Goal: Transaction & Acquisition: Obtain resource

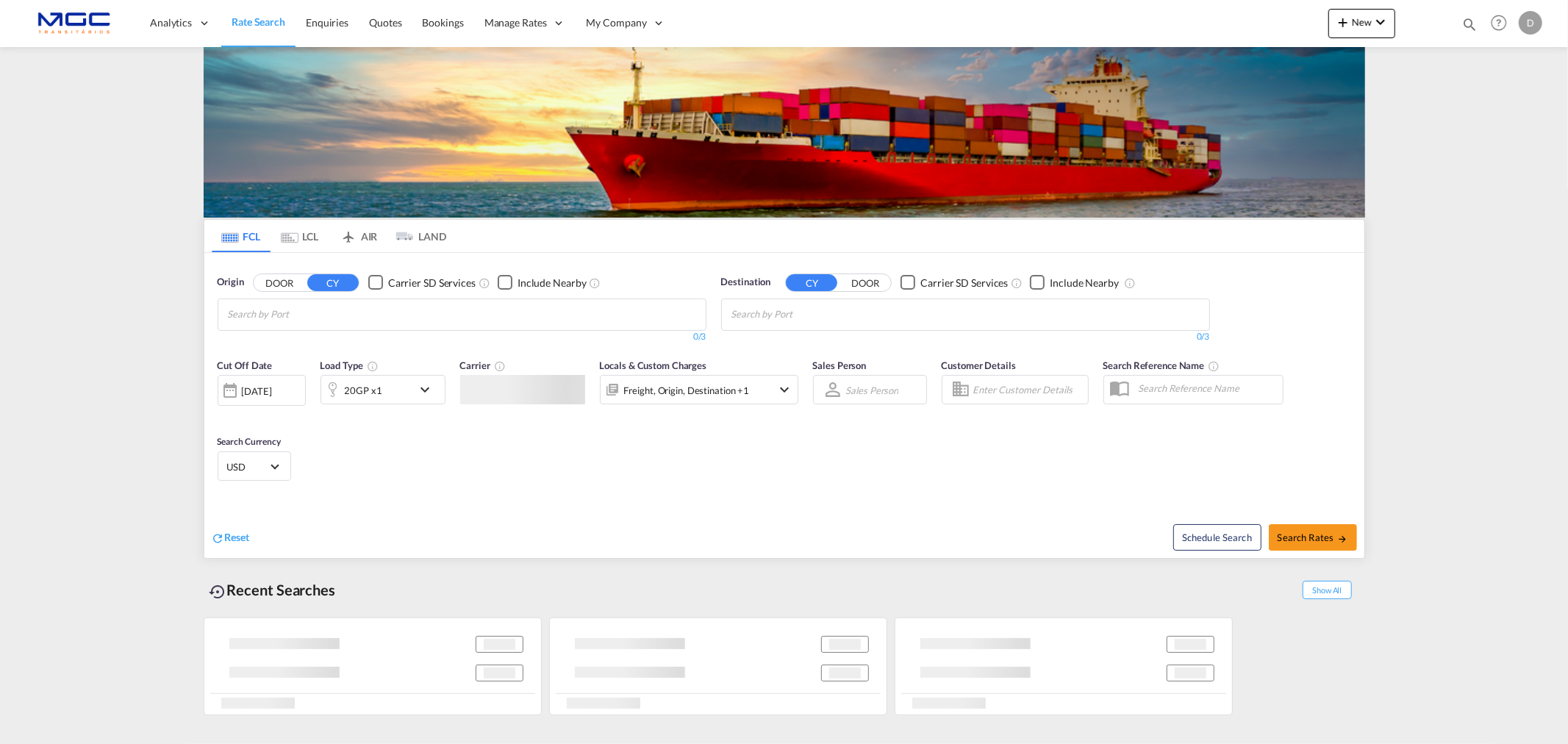
click at [302, 317] on input "Chips input." at bounding box center [297, 315] width 140 height 24
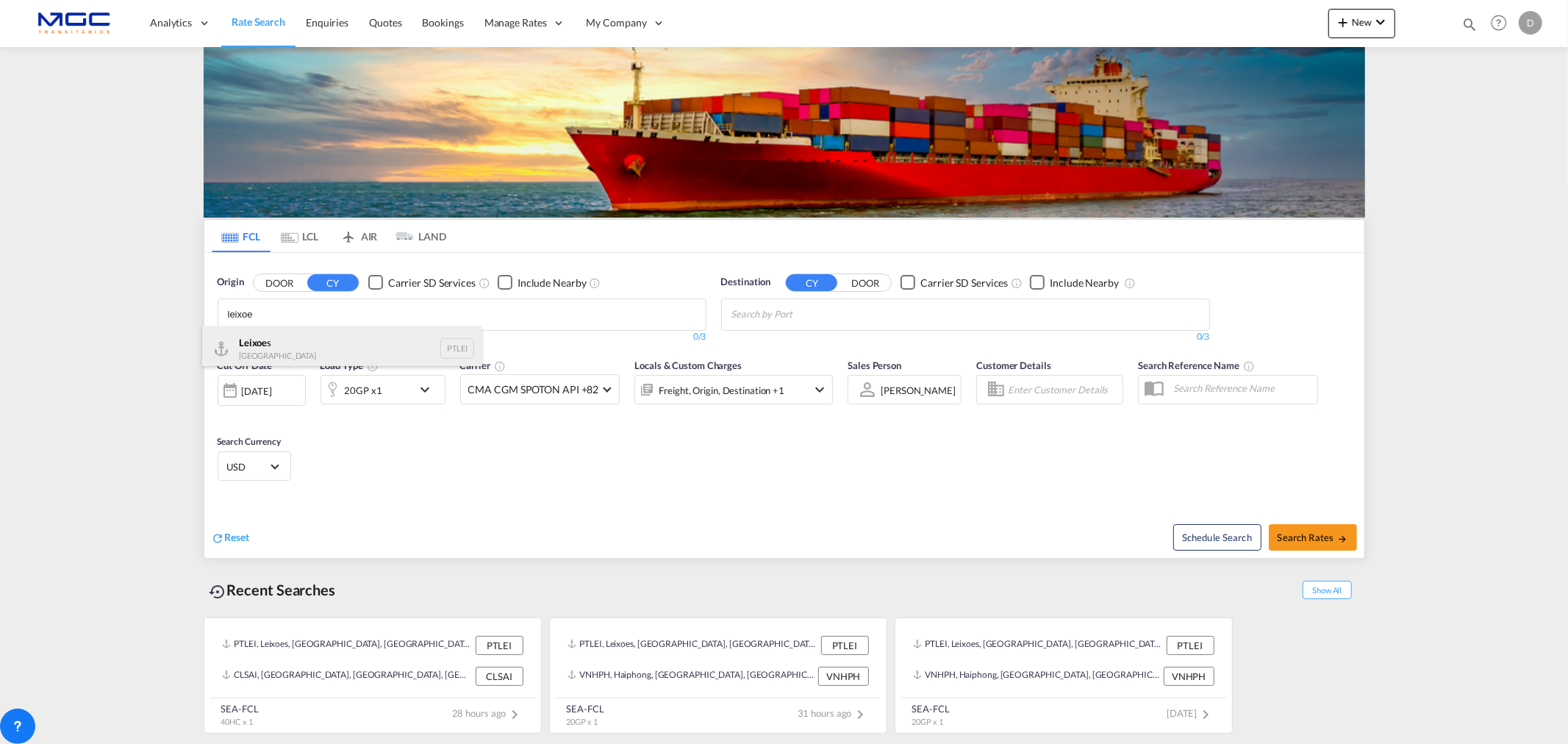
type input "leixoe"
click at [303, 353] on div "Leixoe s Portugal PTLEI" at bounding box center [342, 348] width 279 height 44
click at [772, 329] on body "Analytics Reports Dashboard Rate Search Enquiries Quotes Bookings" at bounding box center [784, 372] width 1568 height 744
click at [770, 306] on body "Analytics Reports Dashboard Rate Search Enquiries Quotes Bookings" at bounding box center [784, 372] width 1568 height 744
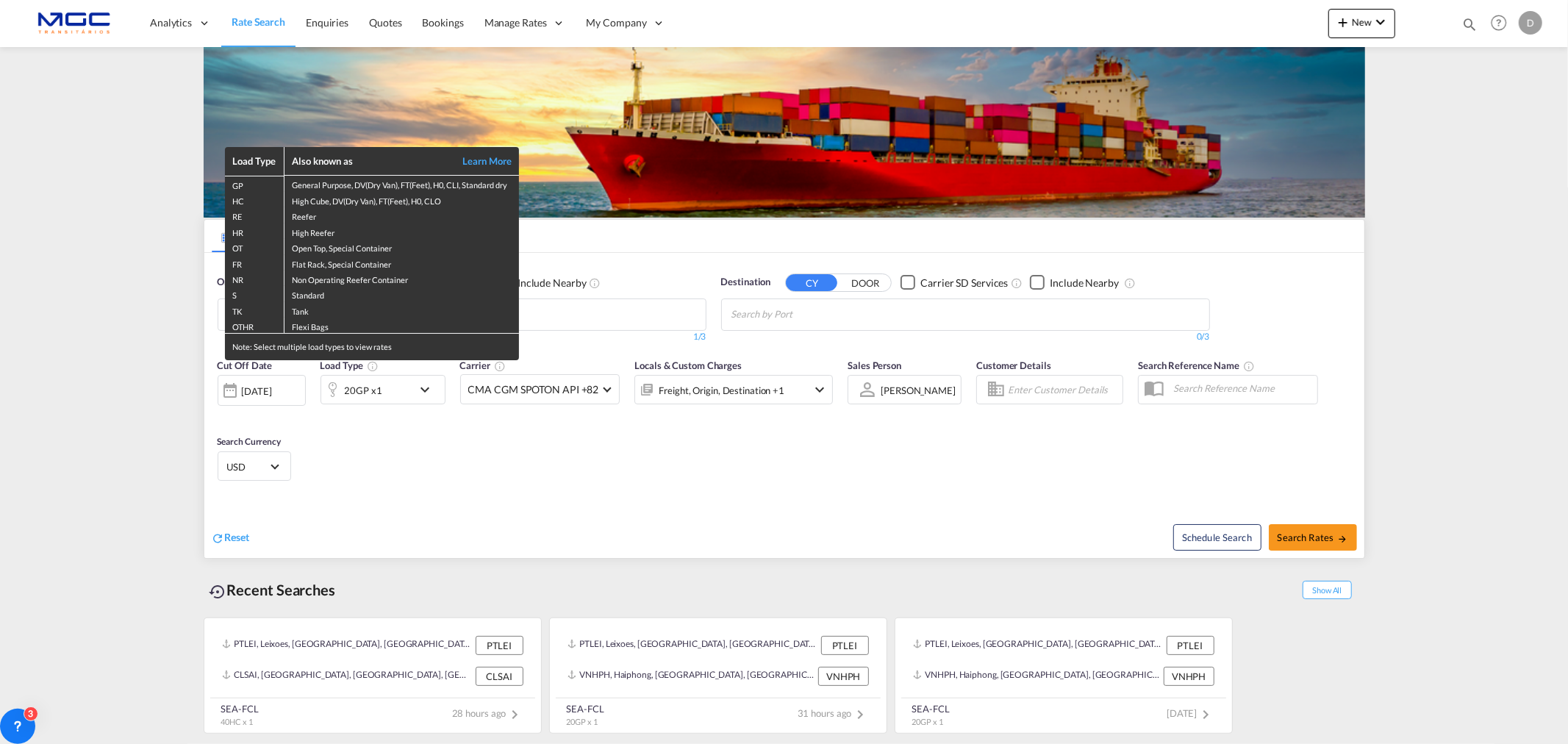
drag, startPoint x: 770, startPoint y: 306, endPoint x: 856, endPoint y: 313, distance: 86.3
click at [844, 317] on div "Load Type Also known as Learn More GP General Purpose, DV(Dry Van), FT(Feet), H…" at bounding box center [784, 372] width 1568 height 744
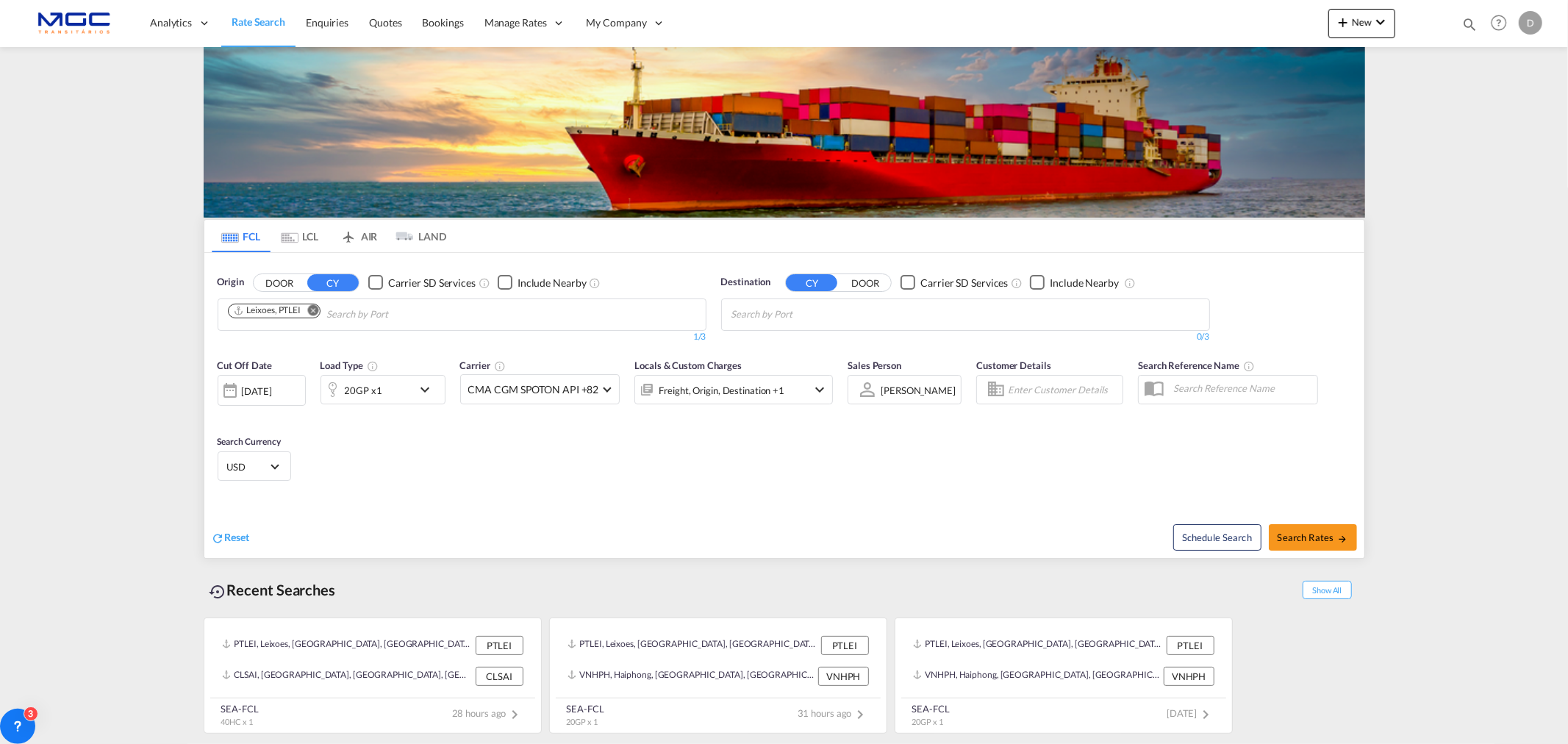
click at [798, 314] on body "Analytics Reports Dashboard Rate Search Enquiries Quotes Bookings" at bounding box center [784, 372] width 1568 height 744
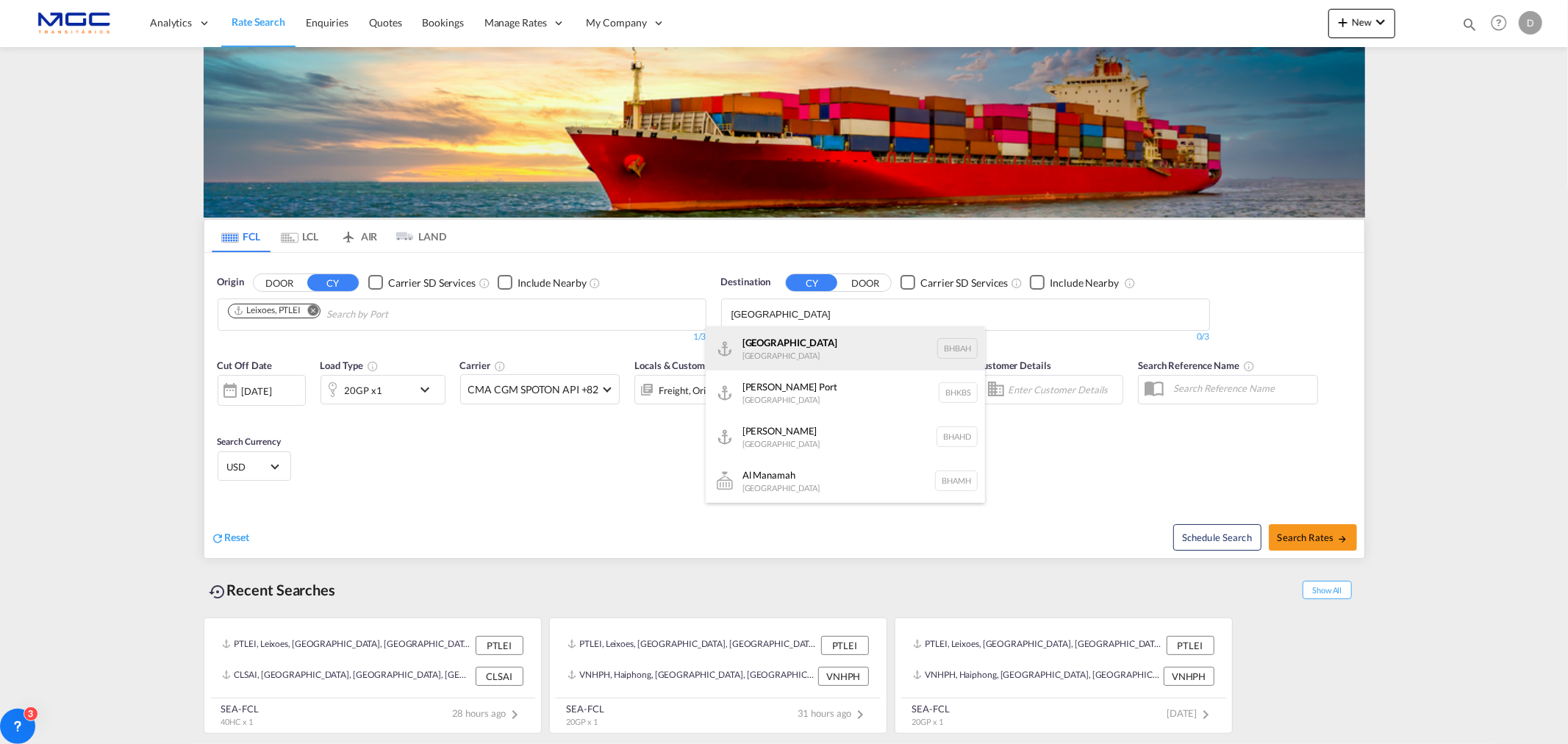
type input "[GEOGRAPHIC_DATA]"
click at [772, 355] on div "Bahrain [GEOGRAPHIC_DATA] [GEOGRAPHIC_DATA]" at bounding box center [845, 348] width 279 height 44
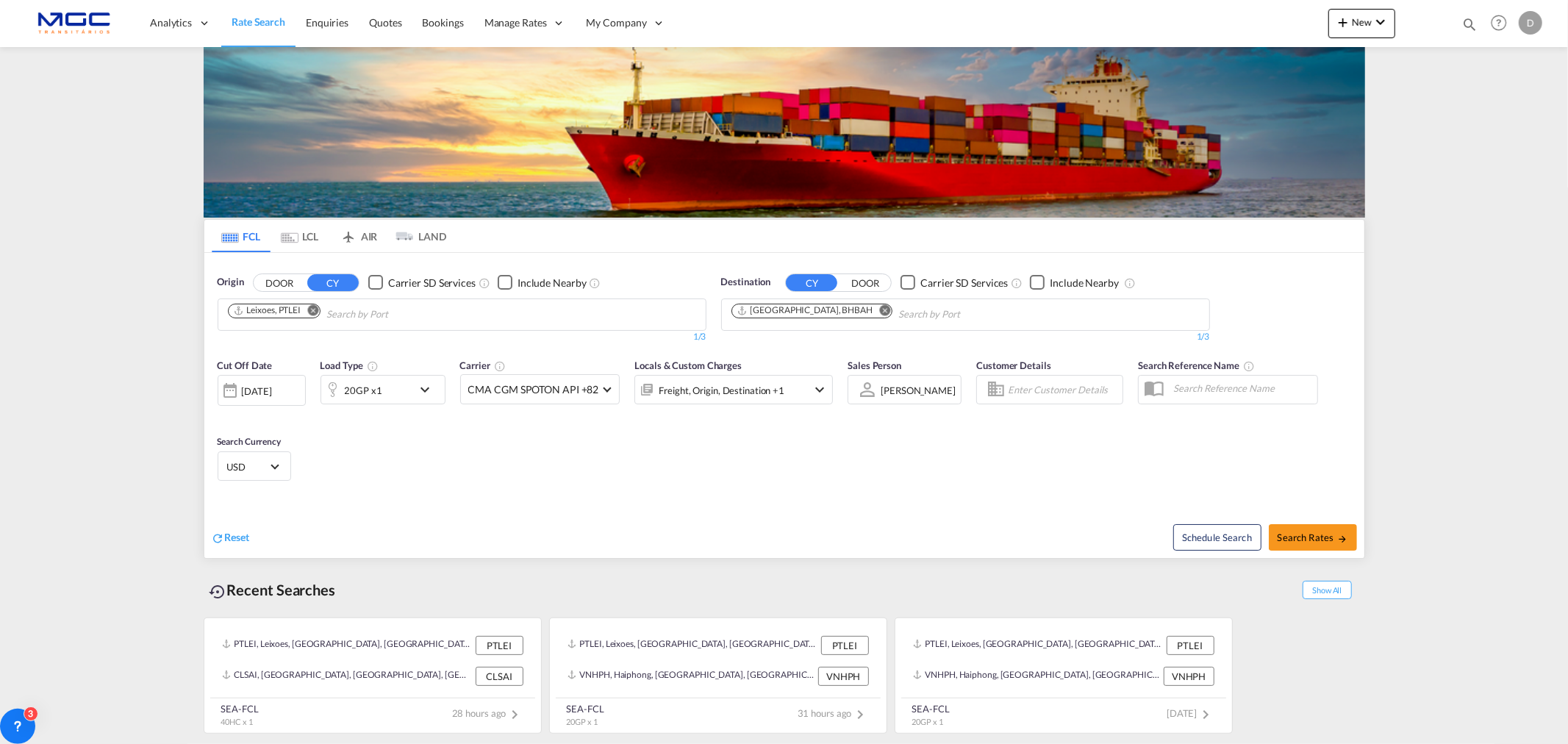
click at [278, 460] on md-select-value "USD" at bounding box center [253, 466] width 57 height 21
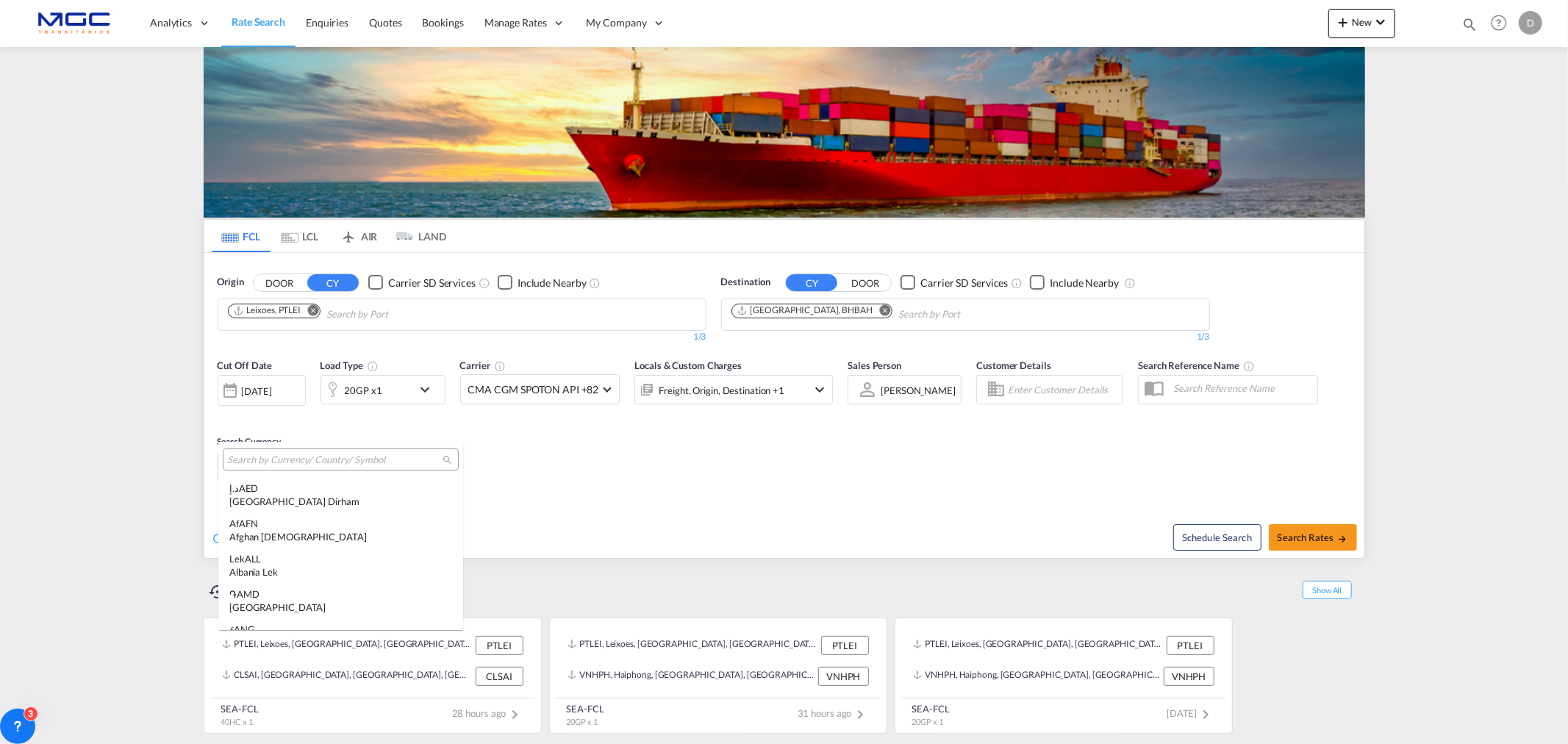
scroll to position [5073, 0]
drag, startPoint x: 267, startPoint y: 453, endPoint x: 398, endPoint y: 464, distance: 131.5
click at [267, 454] on input "search" at bounding box center [335, 460] width 215 height 13
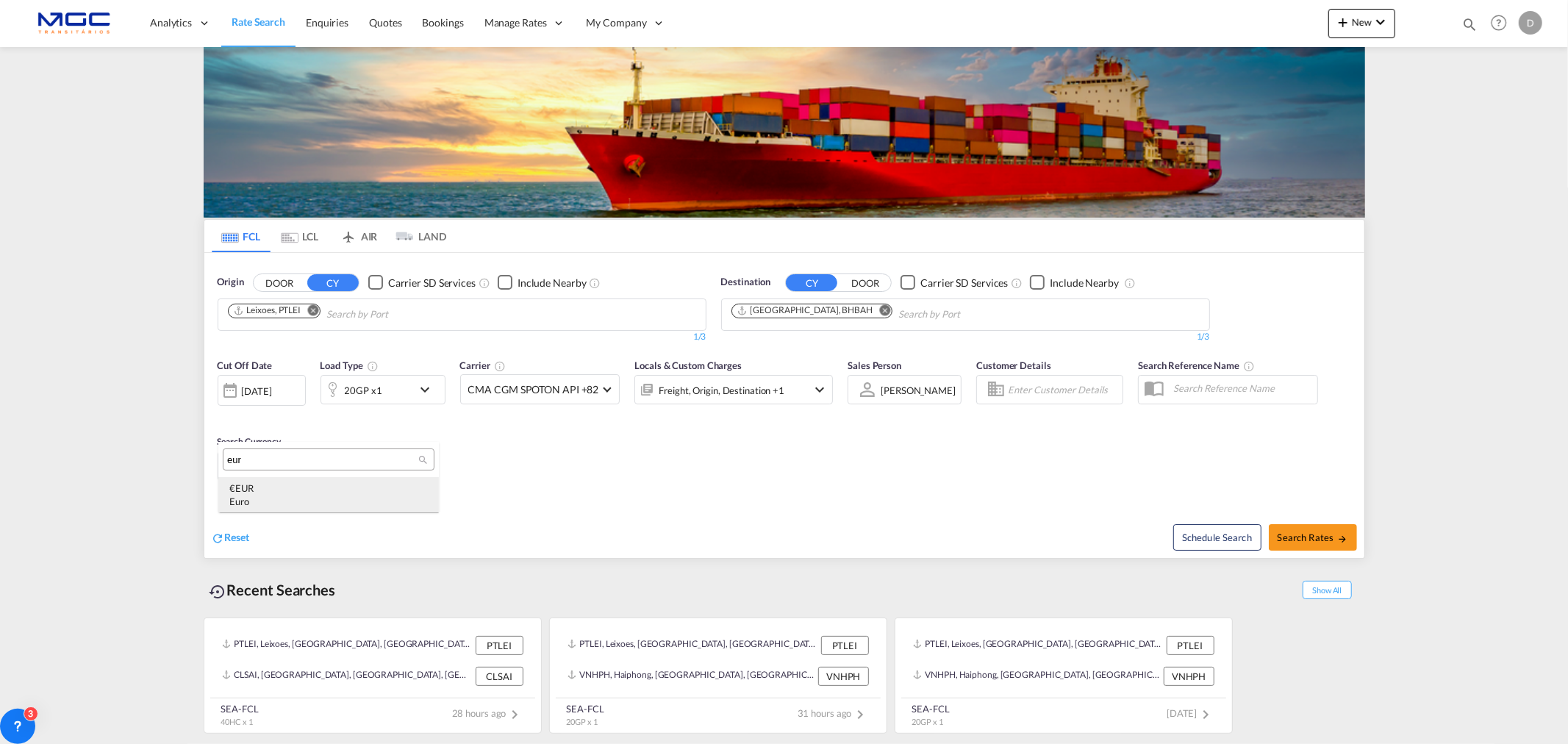
type input "eur"
click at [239, 490] on div "€ EUR Euro" at bounding box center [328, 495] width 198 height 27
click at [1316, 533] on span "Search Rates" at bounding box center [1313, 538] width 71 height 12
type input "PTLEI to BHBAH / [DATE]"
